Goal: Information Seeking & Learning: Check status

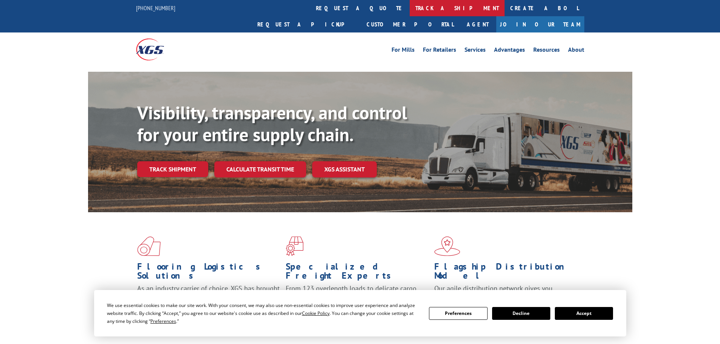
click at [410, 6] on link "track a shipment" at bounding box center [457, 8] width 95 height 16
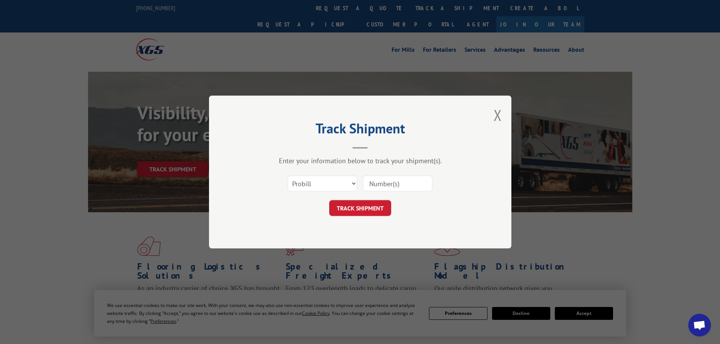
click at [377, 184] on input at bounding box center [398, 184] width 70 height 16
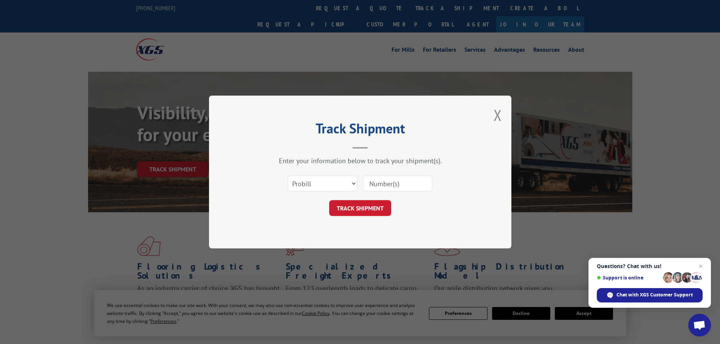
paste input "17467017"
type input "17467017"
click at [366, 213] on button "TRACK SHIPMENT" at bounding box center [360, 208] width 62 height 16
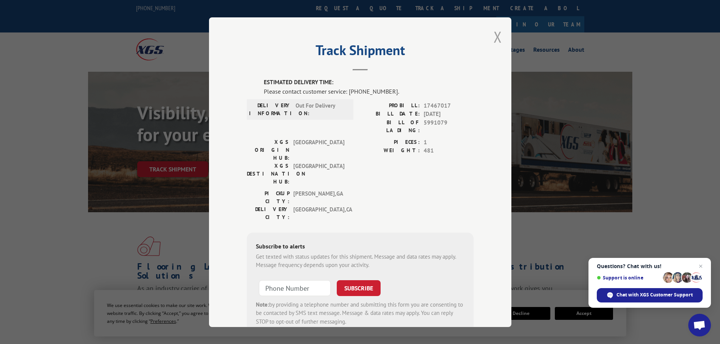
click at [499, 35] on button "Close modal" at bounding box center [498, 37] width 8 height 20
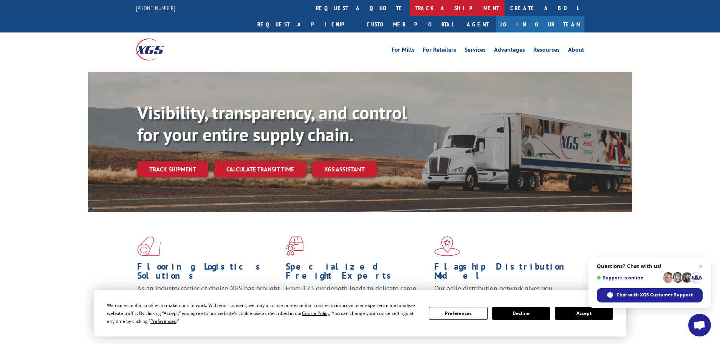
click at [410, 5] on link "track a shipment" at bounding box center [457, 8] width 95 height 16
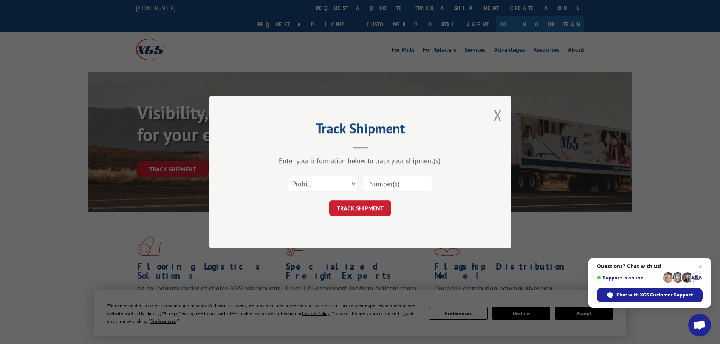
click at [378, 178] on input at bounding box center [398, 184] width 70 height 16
paste input "17520334"
type input "17520334"
click at [367, 205] on button "TRACK SHIPMENT" at bounding box center [360, 208] width 62 height 16
